Goal: Find specific page/section: Find specific page/section

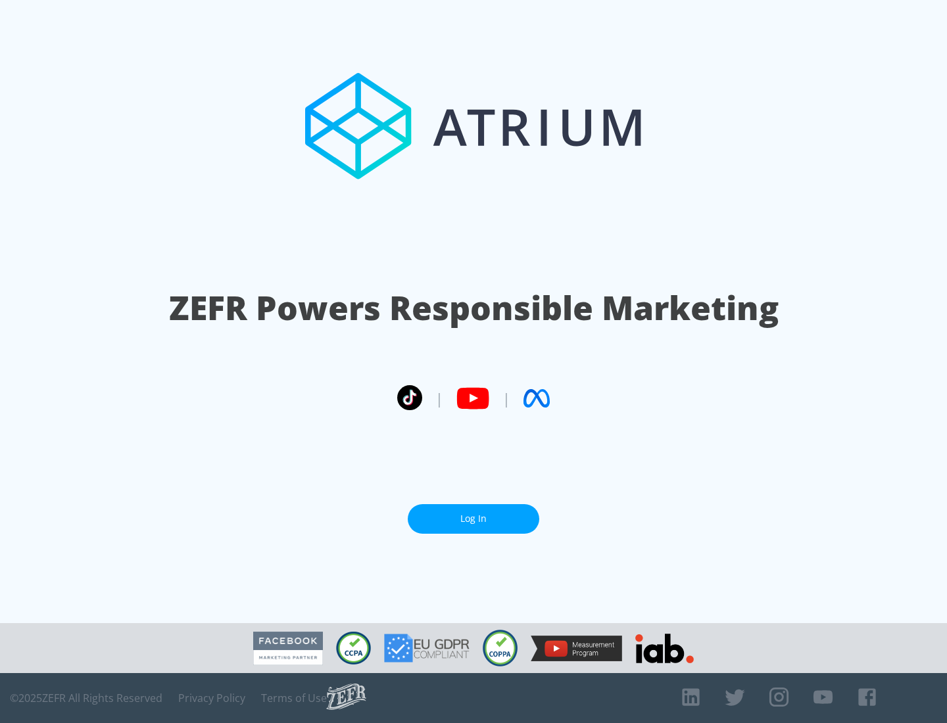
click at [474, 514] on link "Log In" at bounding box center [474, 519] width 132 height 30
